Goal: Navigation & Orientation: Find specific page/section

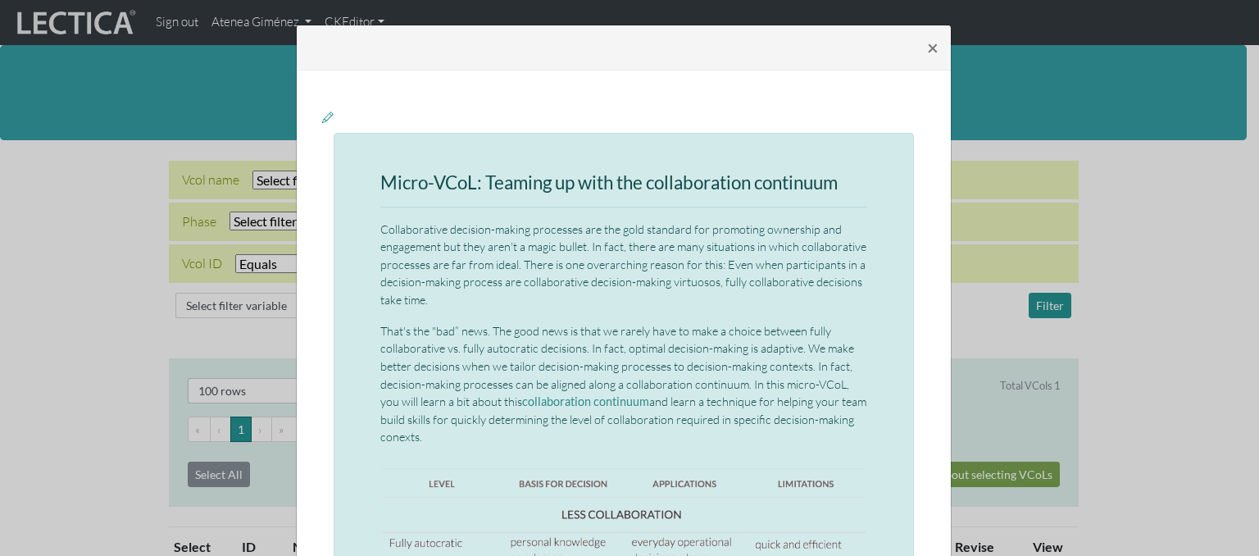
select select
select select "equal"
select select "100"
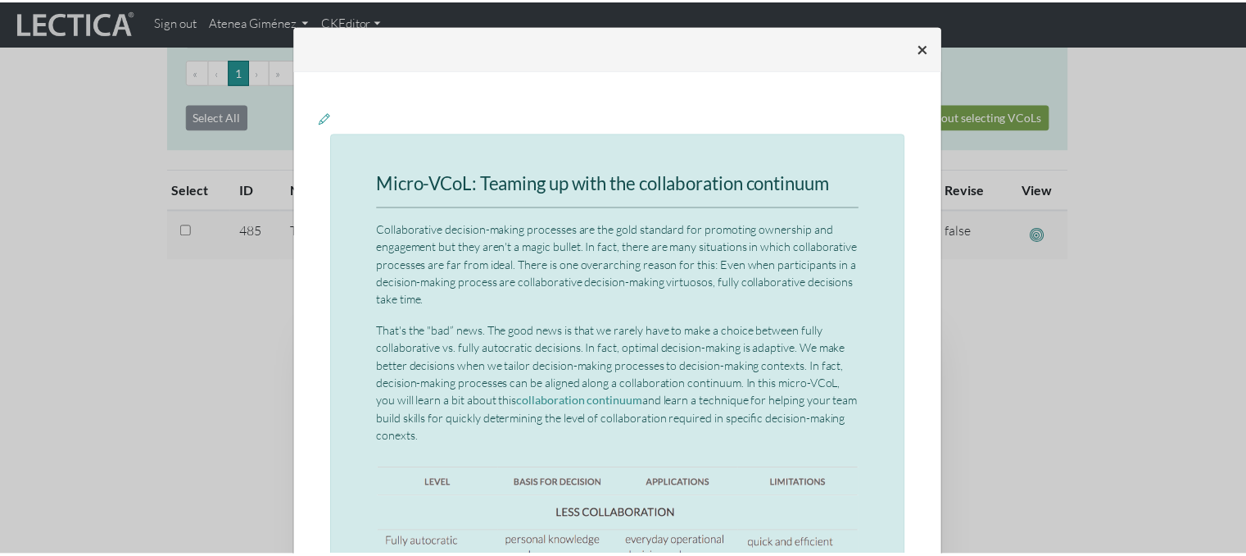
scroll to position [7, 0]
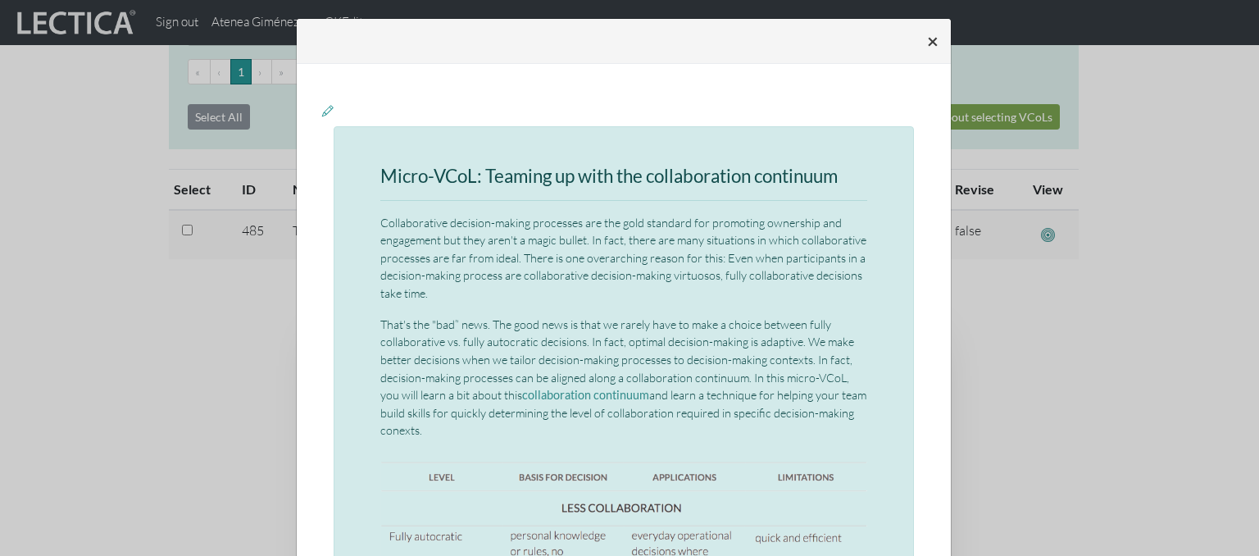
click at [933, 43] on button "×" at bounding box center [933, 41] width 38 height 46
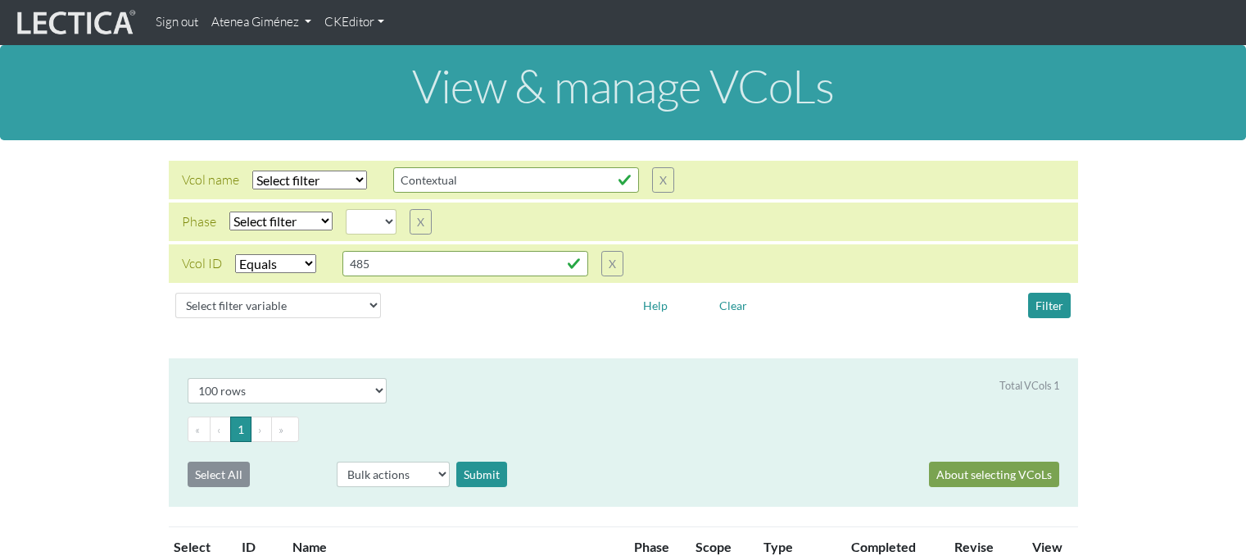
select select
select select "equal"
select select "100"
click at [235, 32] on link "Atenea Giménez" at bounding box center [261, 23] width 113 height 32
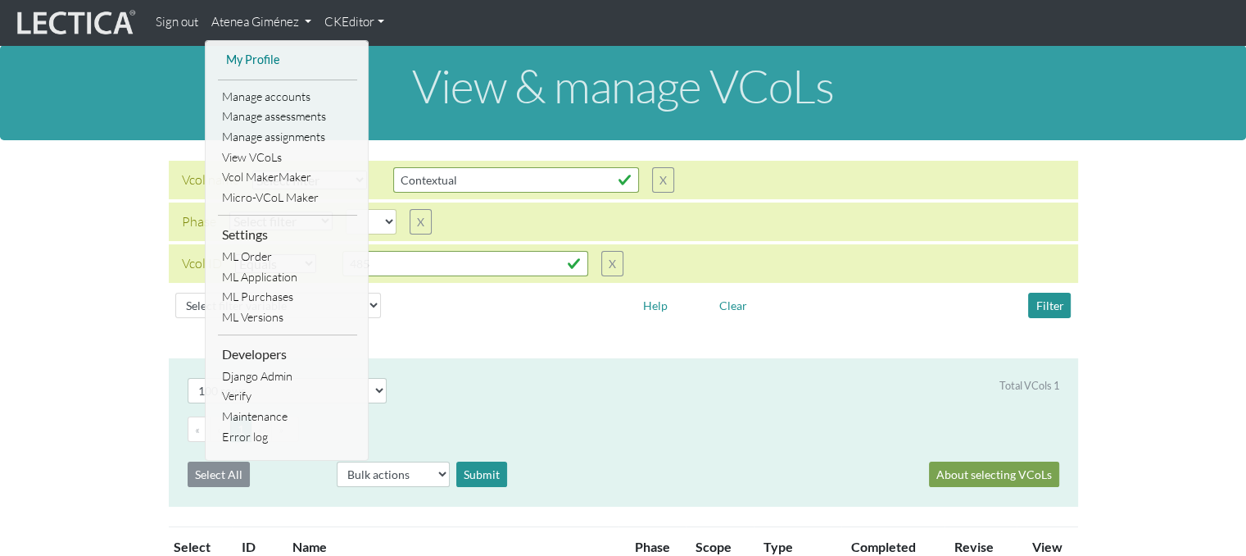
click at [265, 53] on link "My Profile" at bounding box center [287, 60] width 131 height 20
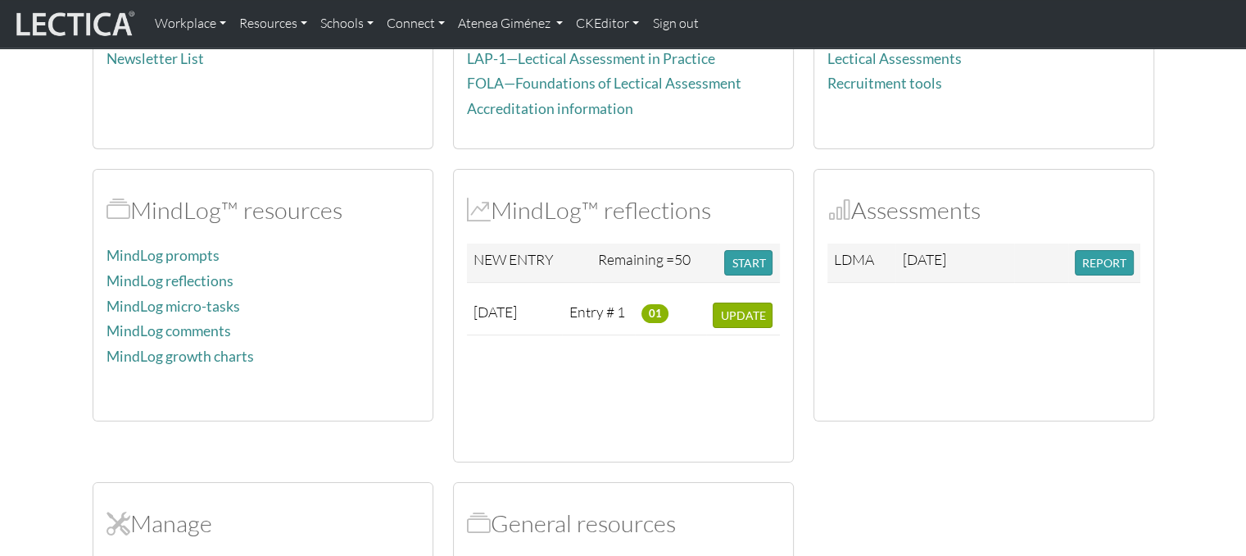
scroll to position [272, 0]
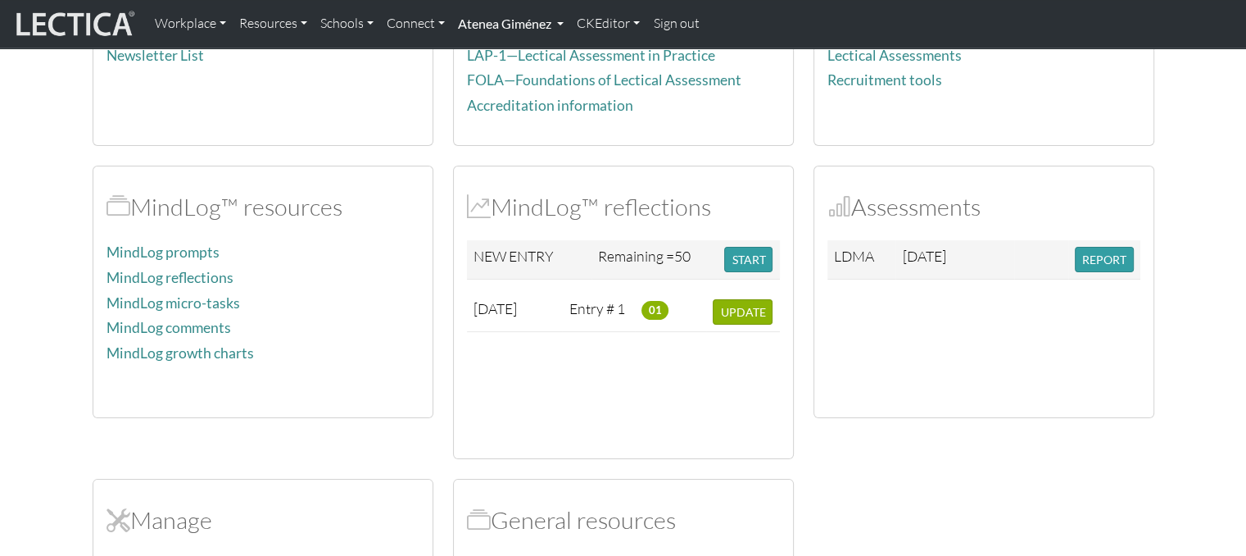
click at [507, 24] on link "Atenea Giménez" at bounding box center [510, 24] width 119 height 34
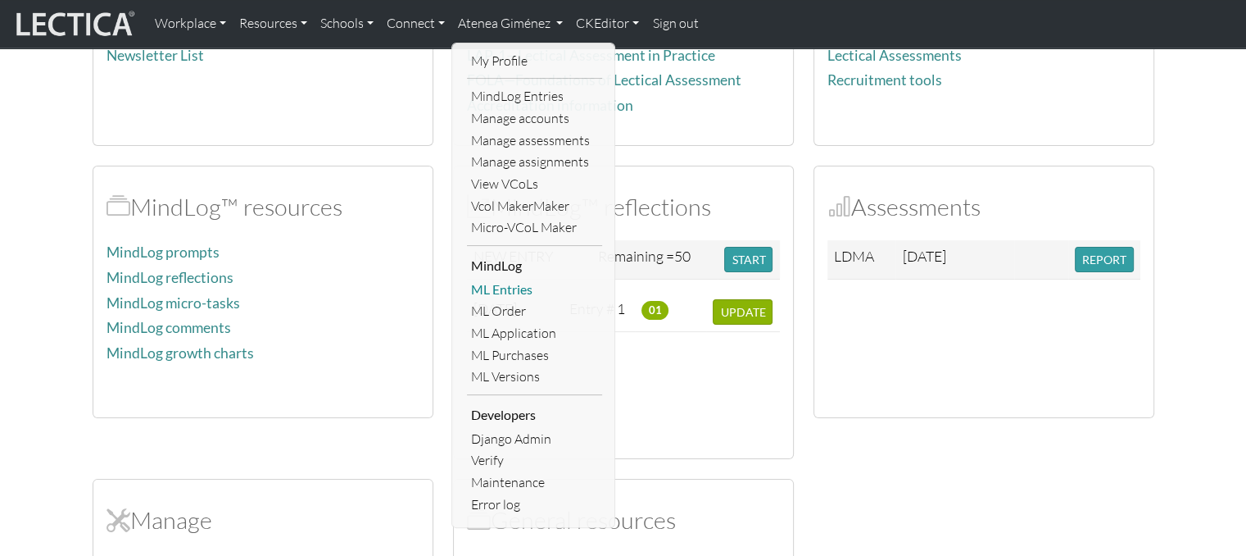
click at [506, 290] on link "ML Entries" at bounding box center [534, 290] width 135 height 22
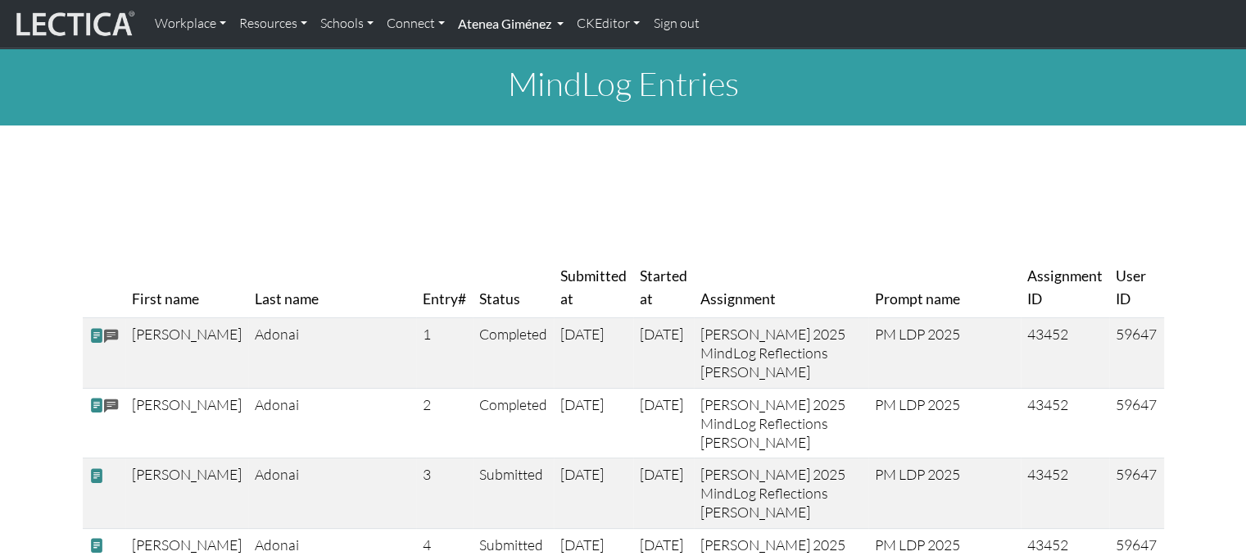
click at [492, 30] on link "Atenea Giménez" at bounding box center [510, 24] width 119 height 34
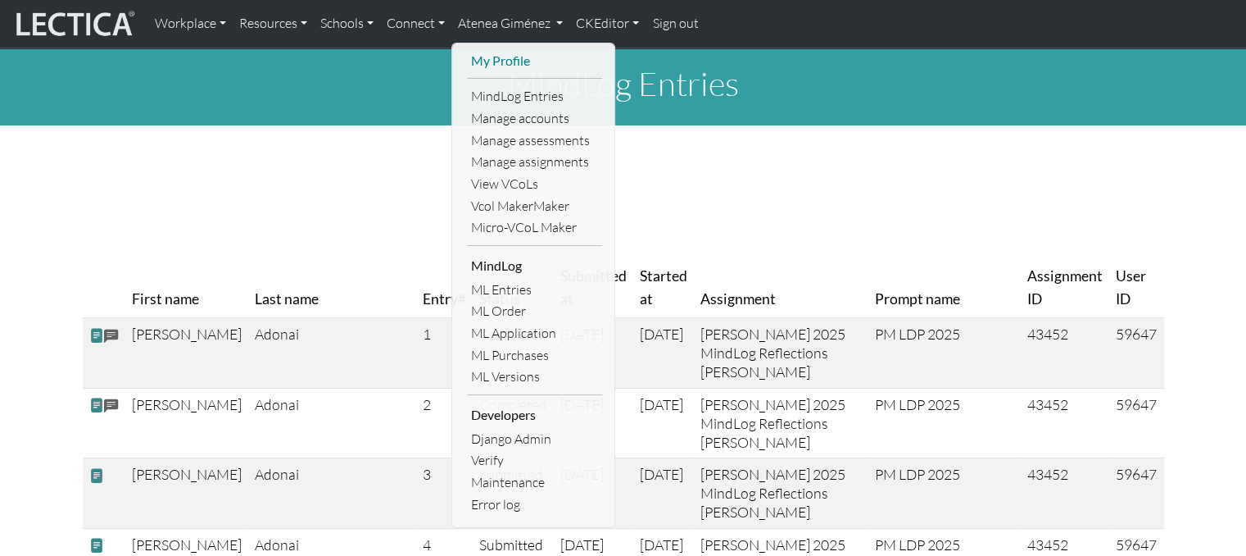
click at [513, 63] on link "My Profile" at bounding box center [534, 61] width 135 height 22
